Goal: Task Accomplishment & Management: Manage account settings

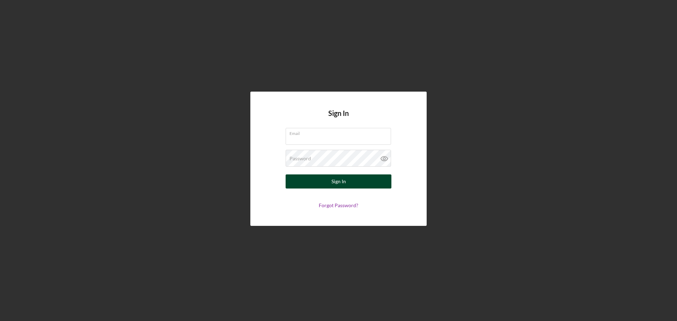
type input "[EMAIL_ADDRESS][DOMAIN_NAME]"
click at [365, 181] on button "Sign In" at bounding box center [339, 182] width 106 height 14
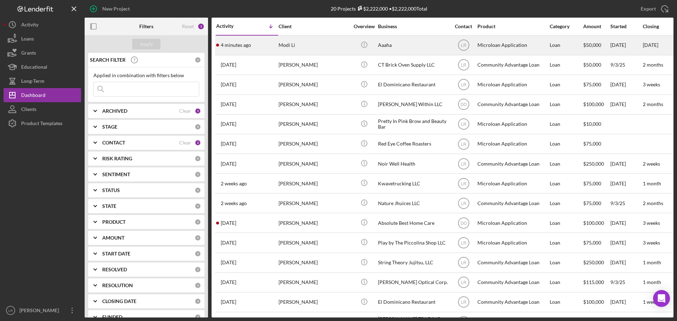
click at [337, 52] on div "Modi Li" at bounding box center [314, 45] width 71 height 19
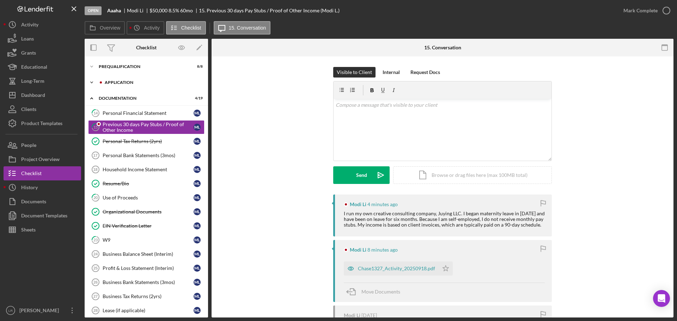
click at [143, 85] on div "Icon/Expander Application 8 / 9" at bounding box center [146, 82] width 123 height 14
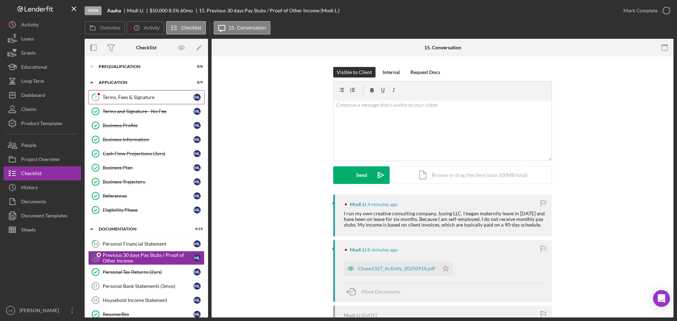
click at [138, 97] on div "Terms, Fees & Signature" at bounding box center [148, 98] width 91 height 6
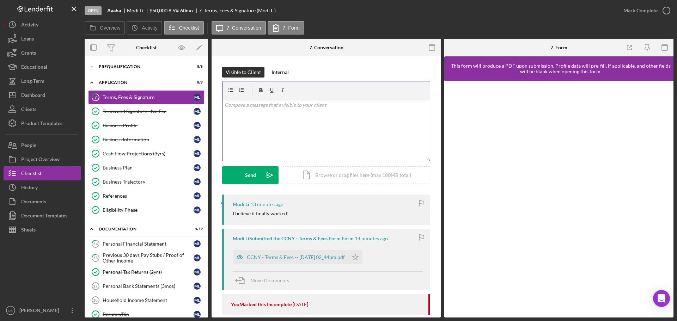
click at [268, 134] on div "v Color teal Color pink Remove color Add row above Add row below Add column bef…" at bounding box center [326, 130] width 207 height 62
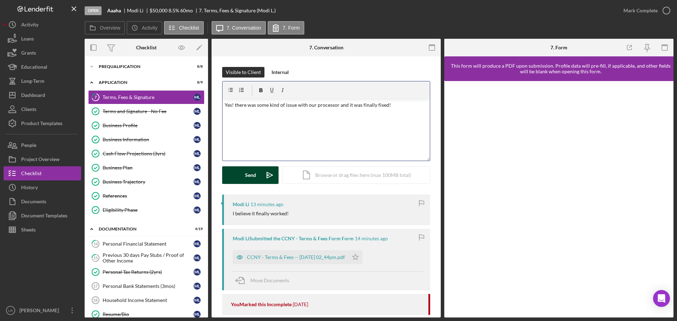
click at [254, 172] on div "Send" at bounding box center [250, 175] width 11 height 18
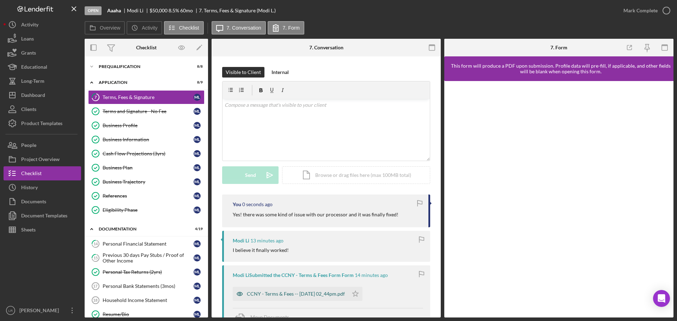
click at [315, 298] on div "CCNY - Terms & Fees -- 2025-09-18 02_44pm.pdf" at bounding box center [291, 294] width 116 height 14
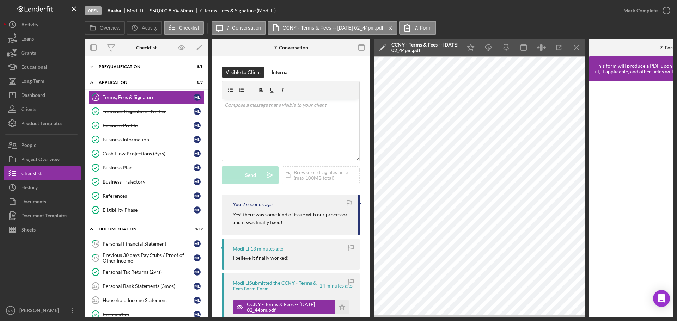
click at [383, 48] on polygon at bounding box center [381, 47] width 5 height 5
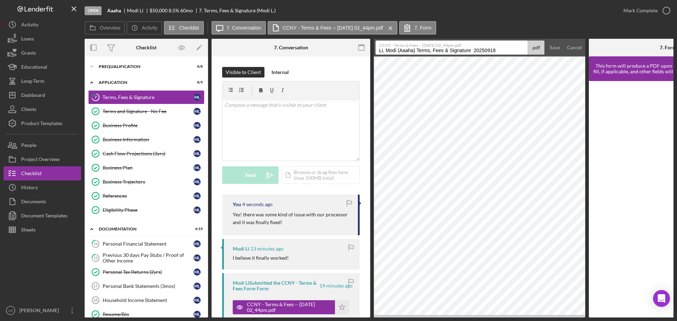
drag, startPoint x: 418, startPoint y: 51, endPoint x: 230, endPoint y: 49, distance: 188.3
click at [230, 49] on div "Overview Internal Workflow Stage Open Icon/Dropdown Arrow Archive (can unarchiv…" at bounding box center [379, 178] width 589 height 279
drag, startPoint x: 433, startPoint y: 50, endPoint x: 553, endPoint y: 50, distance: 119.9
click at [553, 50] on form "CCNY - Terms & Fees -- 2025-09-18 02_44pm.pdf Terms, Fees & Signature 20250918 …" at bounding box center [480, 48] width 212 height 18
type input "Terms, Fees & Signature 20250918"
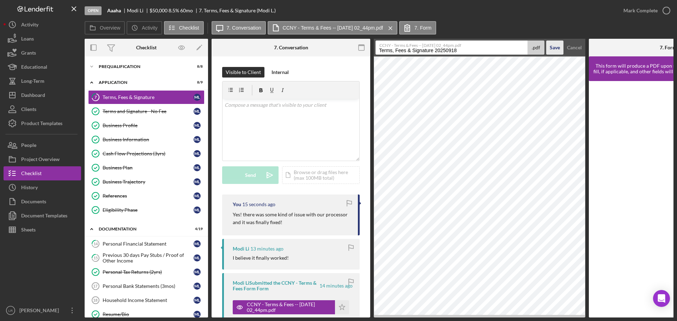
click at [552, 45] on div "Save" at bounding box center [555, 48] width 10 height 14
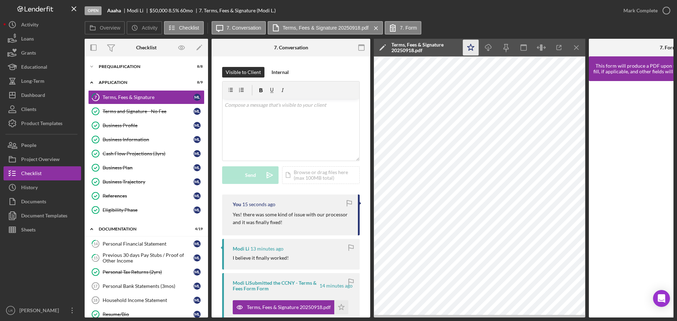
click at [472, 44] on icon "Icon/Star" at bounding box center [471, 48] width 16 height 16
click at [490, 47] on icon "Icon/Download" at bounding box center [489, 48] width 16 height 16
click at [635, 13] on div "Mark Complete" at bounding box center [640, 11] width 34 height 14
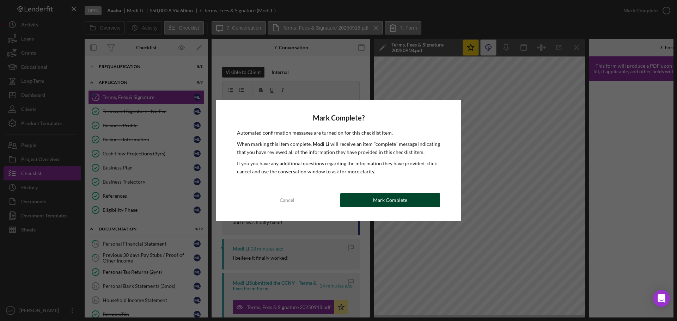
click at [399, 197] on div "Mark Complete" at bounding box center [390, 200] width 34 height 14
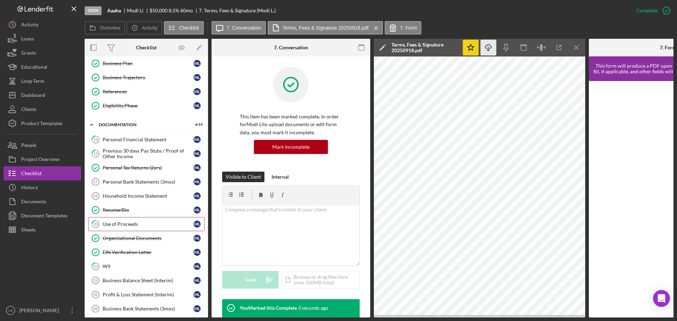
scroll to position [106, 0]
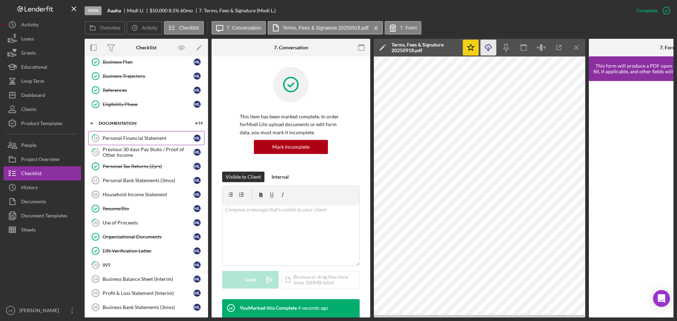
click at [144, 138] on div "Personal Financial Statement" at bounding box center [148, 138] width 91 height 6
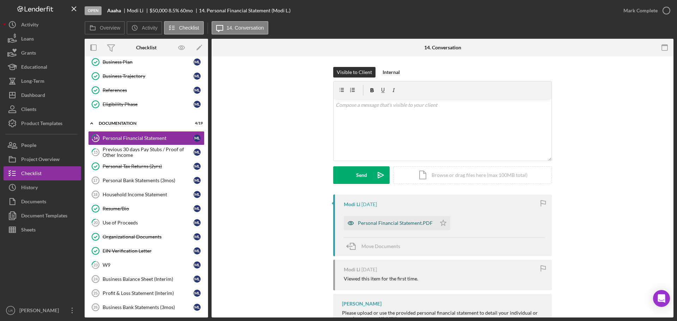
click at [395, 223] on div "Personal Financial Statement.PDF" at bounding box center [395, 223] width 75 height 6
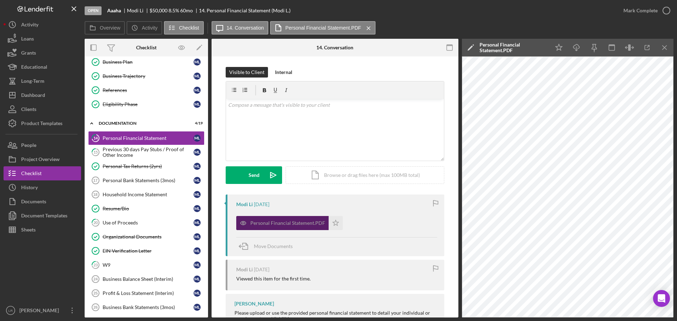
click at [295, 224] on div "Personal Financial Statement.PDF" at bounding box center [287, 223] width 75 height 6
click at [649, 45] on polyline "button" at bounding box center [649, 46] width 2 height 2
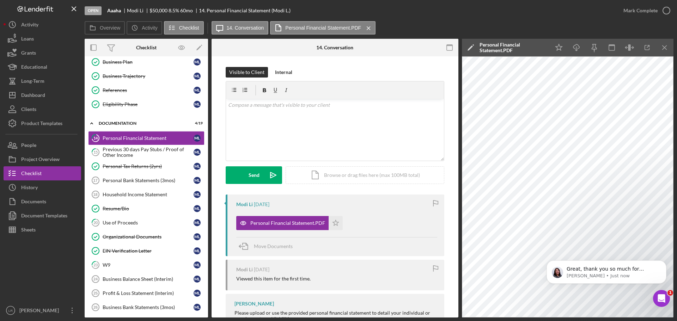
click at [467, 48] on icon "Icon/Edit" at bounding box center [471, 48] width 18 height 18
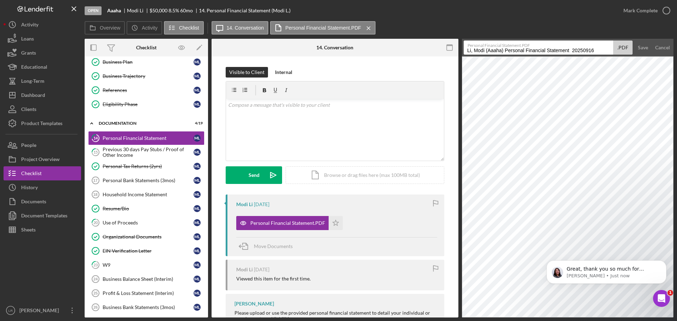
drag, startPoint x: 505, startPoint y: 50, endPoint x: 249, endPoint y: 49, distance: 256.4
click at [249, 49] on div "Overview Internal Workflow Stage Open Icon/Dropdown Arrow Archive (can unarchiv…" at bounding box center [379, 178] width 589 height 279
click at [532, 52] on input "Personal Financial Statement 20250916" at bounding box center [539, 48] width 150 height 14
drag, startPoint x: 531, startPoint y: 50, endPoint x: 664, endPoint y: 50, distance: 132.9
click at [664, 50] on form "Personal Financial Statement.PDF Personal Financial Statement 20250916 .PDF Sav…" at bounding box center [568, 48] width 212 height 18
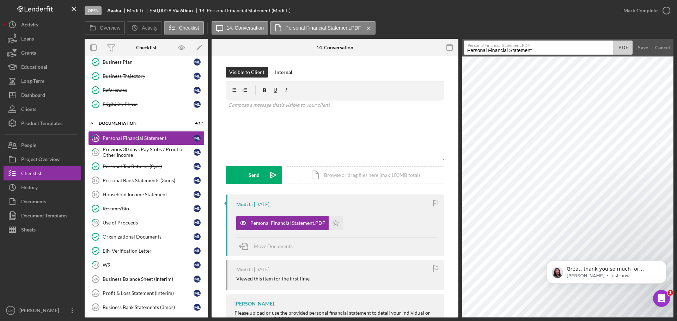
type input "Personal Financial Statement"
click at [562, 26] on div "Overview Icon/History Activity Checklist Icon/Message 14. Conversation Personal…" at bounding box center [379, 28] width 589 height 14
click at [640, 46] on div "Save" at bounding box center [643, 48] width 10 height 14
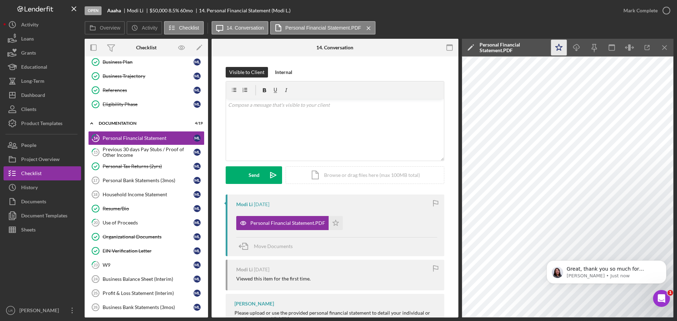
click at [555, 48] on icon "Icon/Star" at bounding box center [559, 48] width 16 height 16
click at [578, 49] on icon "Icon/Download" at bounding box center [577, 48] width 16 height 16
click at [659, 9] on icon "button" at bounding box center [667, 11] width 18 height 18
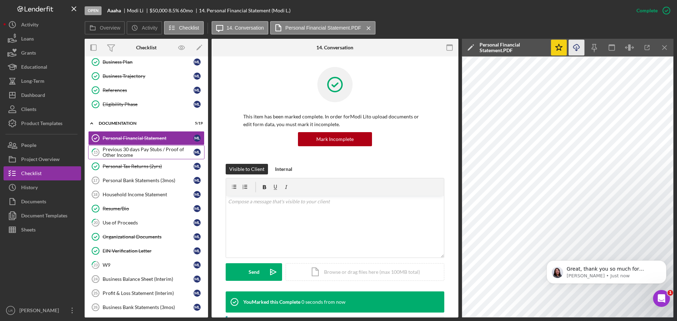
click at [156, 154] on div "Previous 30 days Pay Stubs / Proof of Other Income" at bounding box center [148, 152] width 91 height 11
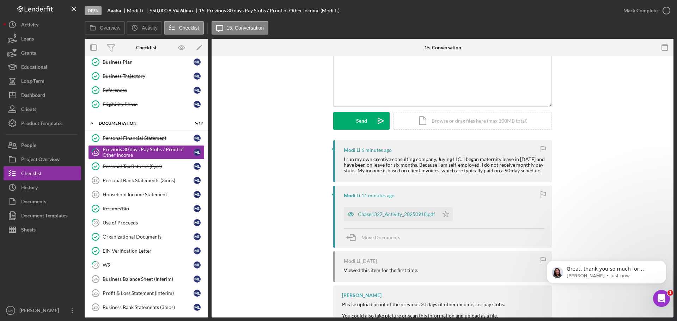
scroll to position [71, 0]
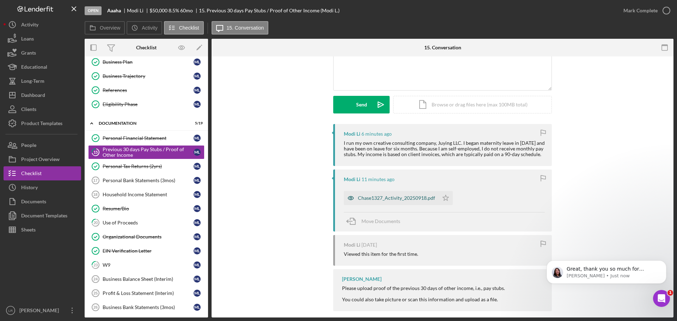
click at [398, 201] on div "Chase1327_Activity_20250918.pdf" at bounding box center [396, 198] width 77 height 6
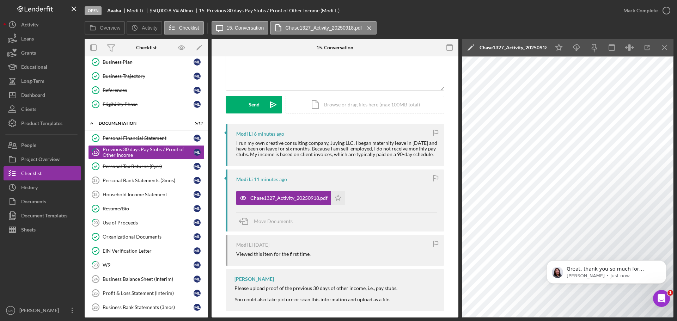
click at [470, 46] on icon "Icon/Edit" at bounding box center [471, 48] width 18 height 18
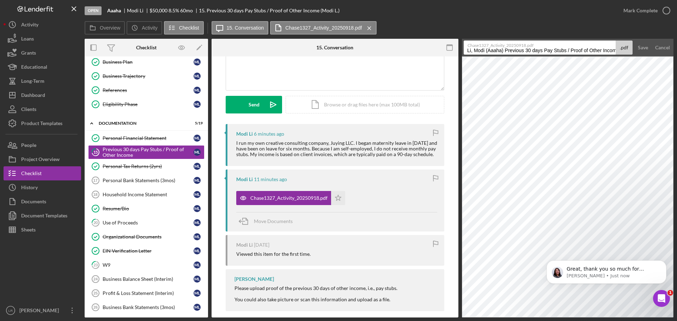
drag, startPoint x: 570, startPoint y: 51, endPoint x: 486, endPoint y: 51, distance: 84.6
click at [348, 55] on div "Overview Internal Workflow Stage Open Icon/Dropdown Arrow Archive (can unarchiv…" at bounding box center [379, 178] width 589 height 279
click at [561, 48] on input "Li, Modi (Aaaha) Previous 30 days Pay Stubs / Proof of Other Income 20250918" at bounding box center [540, 48] width 152 height 14
drag, startPoint x: 545, startPoint y: 51, endPoint x: 325, endPoint y: 53, distance: 219.4
click at [325, 54] on div "Overview Internal Workflow Stage Open Icon/Dropdown Arrow Archive (can unarchiv…" at bounding box center [379, 178] width 589 height 279
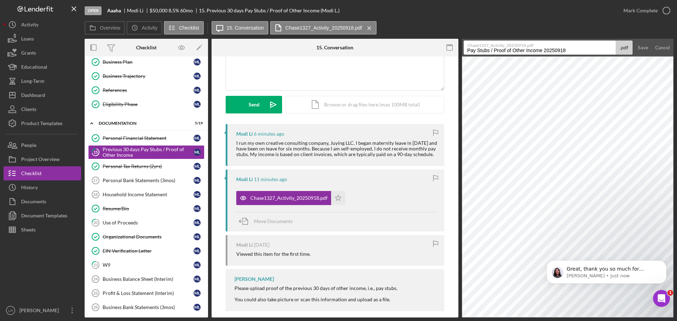
drag, startPoint x: 513, startPoint y: 50, endPoint x: 525, endPoint y: 51, distance: 11.7
click at [525, 51] on input "Pay Stubs / Proof of Other Income 20250918" at bounding box center [540, 48] width 152 height 14
drag, startPoint x: 529, startPoint y: 50, endPoint x: 644, endPoint y: 45, distance: 114.7
click at [644, 45] on form "Chase1327_Activity_20250918.pdf Pay Stubs / Proof of Income 20250918 .pdf Save …" at bounding box center [568, 48] width 212 height 18
type input "Pay Stubs / Proof of Income"
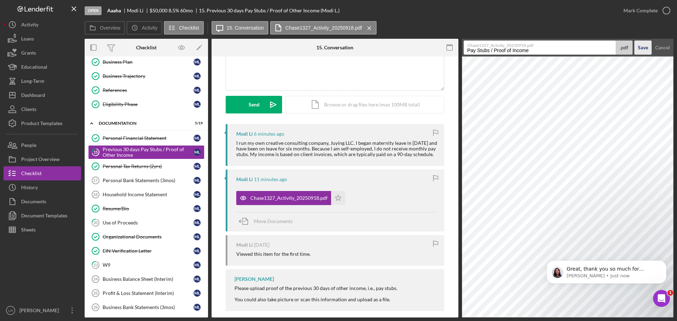
click at [644, 49] on div "Save" at bounding box center [643, 48] width 10 height 14
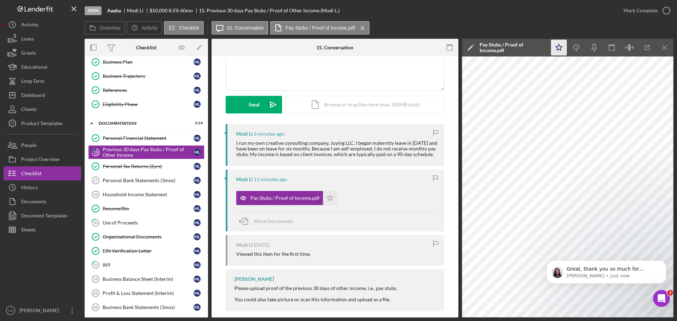
click at [554, 45] on icon "Icon/Star" at bounding box center [559, 48] width 16 height 16
click at [579, 47] on icon "Icon/Download" at bounding box center [577, 48] width 16 height 16
click at [657, 10] on button "Mark Complete" at bounding box center [644, 11] width 57 height 14
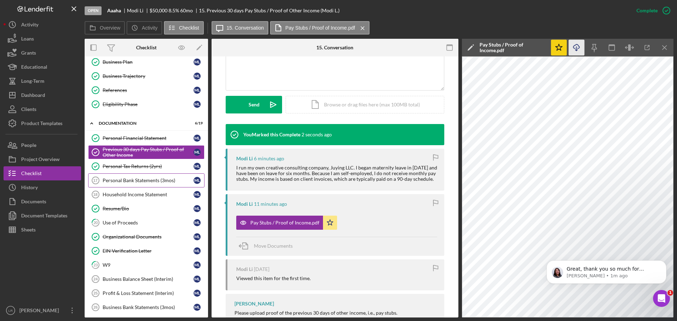
click at [115, 183] on div "Personal Bank Statements (3mos)" at bounding box center [148, 181] width 91 height 6
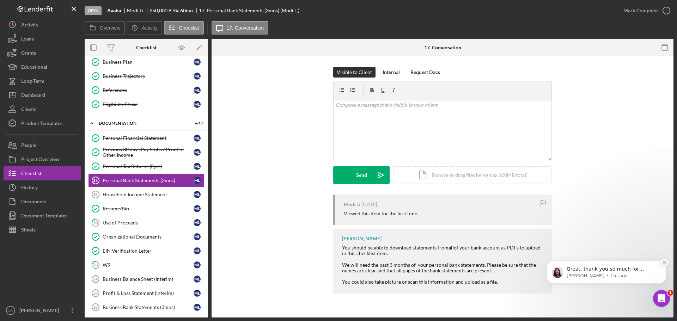
click at [665, 263] on icon "Dismiss notification" at bounding box center [665, 263] width 4 height 4
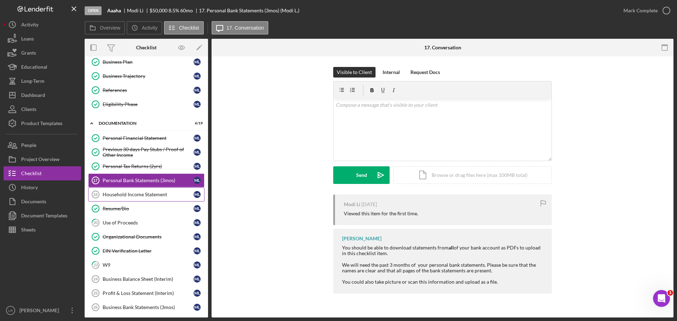
click at [152, 195] on div "Household Income Statement" at bounding box center [148, 195] width 91 height 6
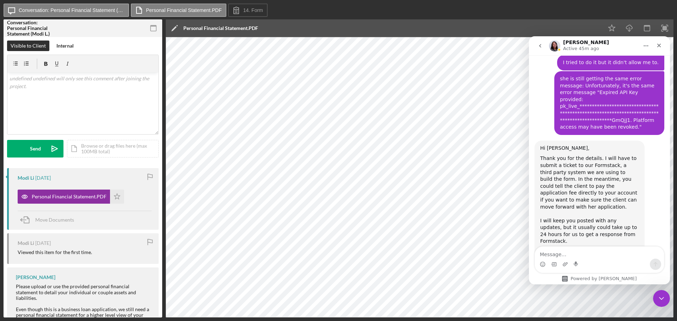
scroll to position [1122, 0]
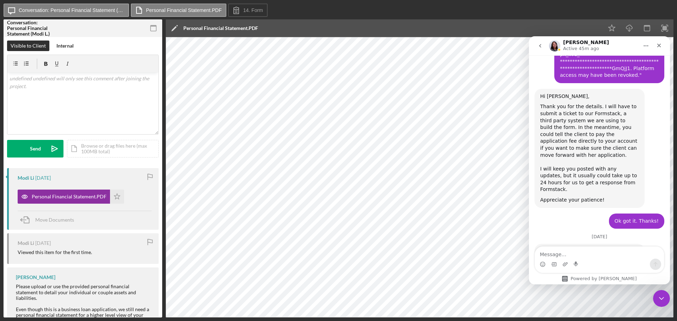
click at [592, 261] on div "Intercom messenger" at bounding box center [599, 264] width 129 height 11
click at [579, 249] on textarea "Message…" at bounding box center [599, 253] width 129 height 12
type textarea "Yes thank you it worked."
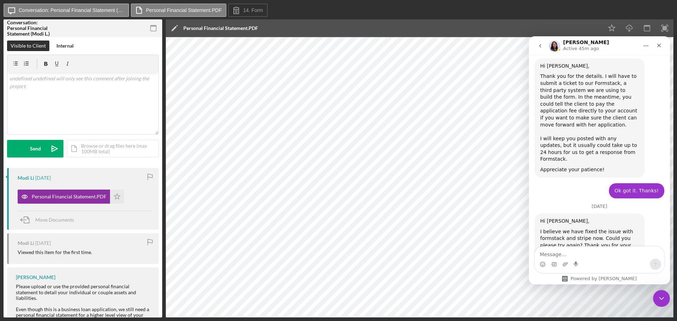
click at [541, 45] on icon "go back" at bounding box center [540, 46] width 6 height 6
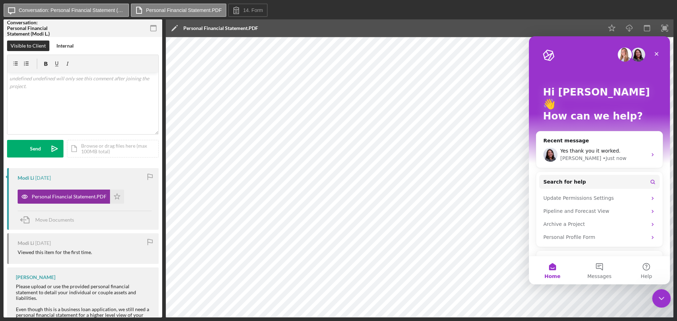
click at [662, 297] on icon "Close Intercom Messenger" at bounding box center [660, 297] width 8 height 8
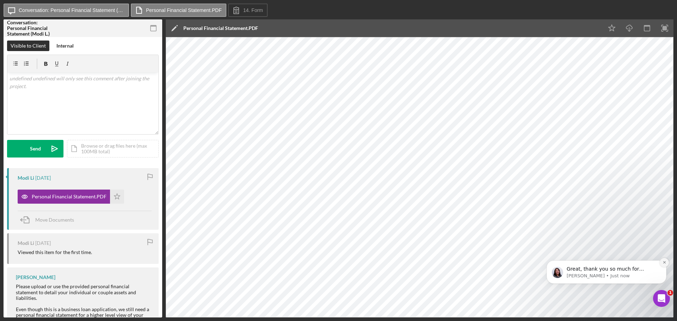
click at [663, 258] on button "Dismiss notification" at bounding box center [664, 262] width 9 height 9
